Goal: Task Accomplishment & Management: Use online tool/utility

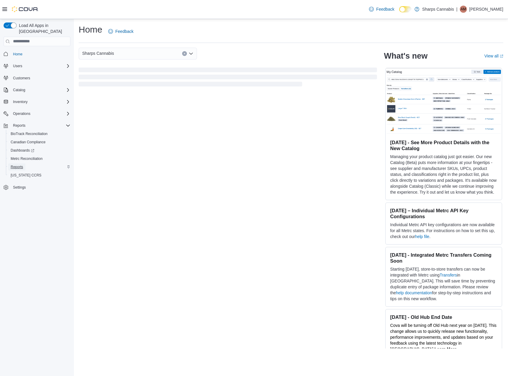
click at [16, 163] on span "Reports" at bounding box center [17, 166] width 12 height 7
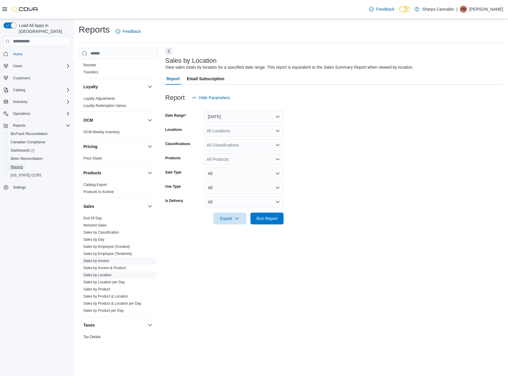
scroll to position [247, 0]
click at [247, 112] on button "[DATE]" at bounding box center [243, 117] width 79 height 12
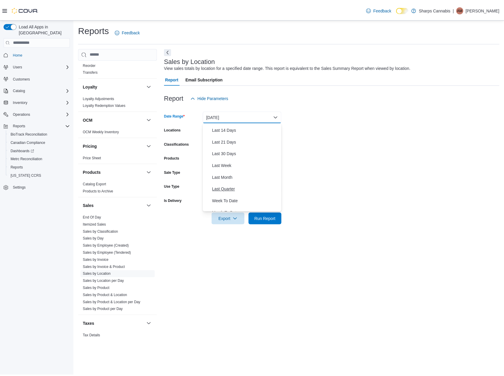
scroll to position [39, 0]
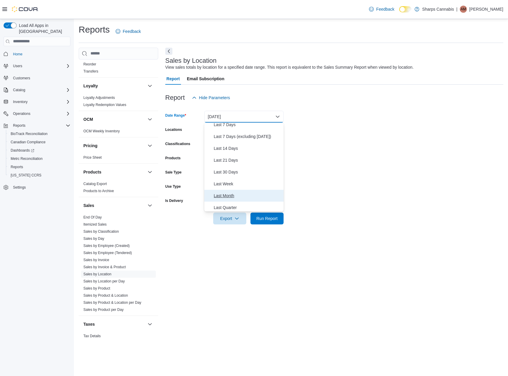
click at [228, 197] on span "Last Month" at bounding box center [247, 195] width 67 height 7
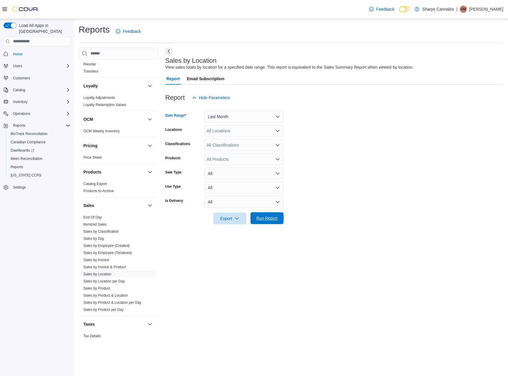
click at [281, 215] on button "Run Report" at bounding box center [267, 218] width 33 height 12
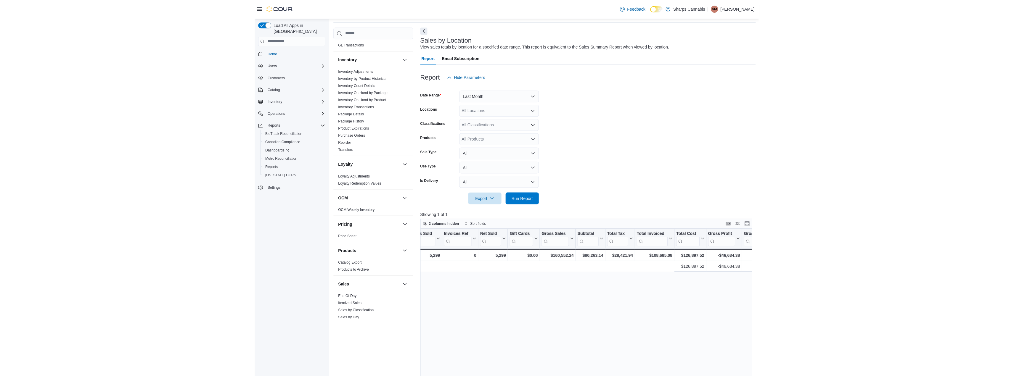
scroll to position [0, 594]
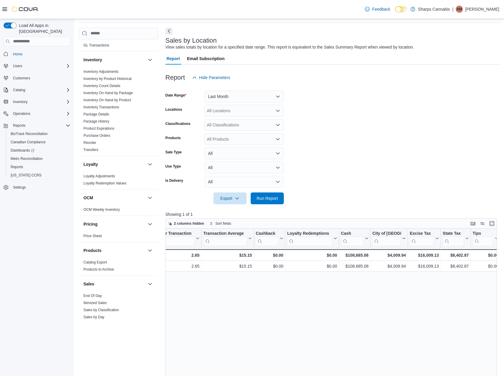
drag, startPoint x: 328, startPoint y: 272, endPoint x: 460, endPoint y: 266, distance: 132.1
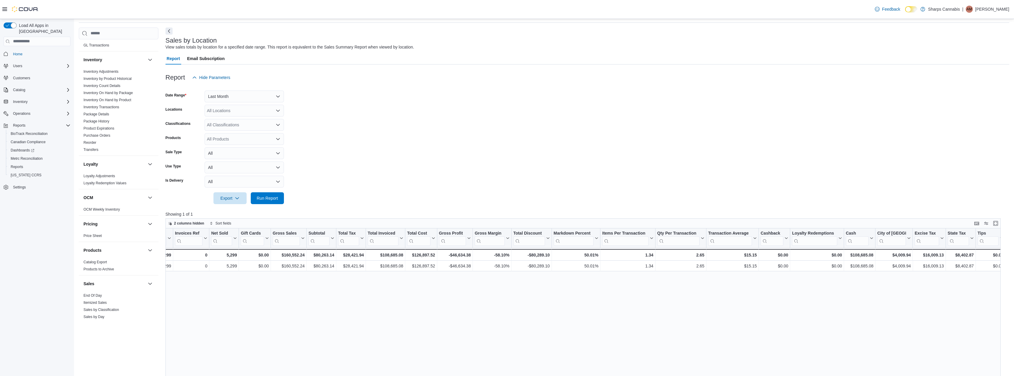
scroll to position [0, 90]
